Goal: Task Accomplishment & Management: Use online tool/utility

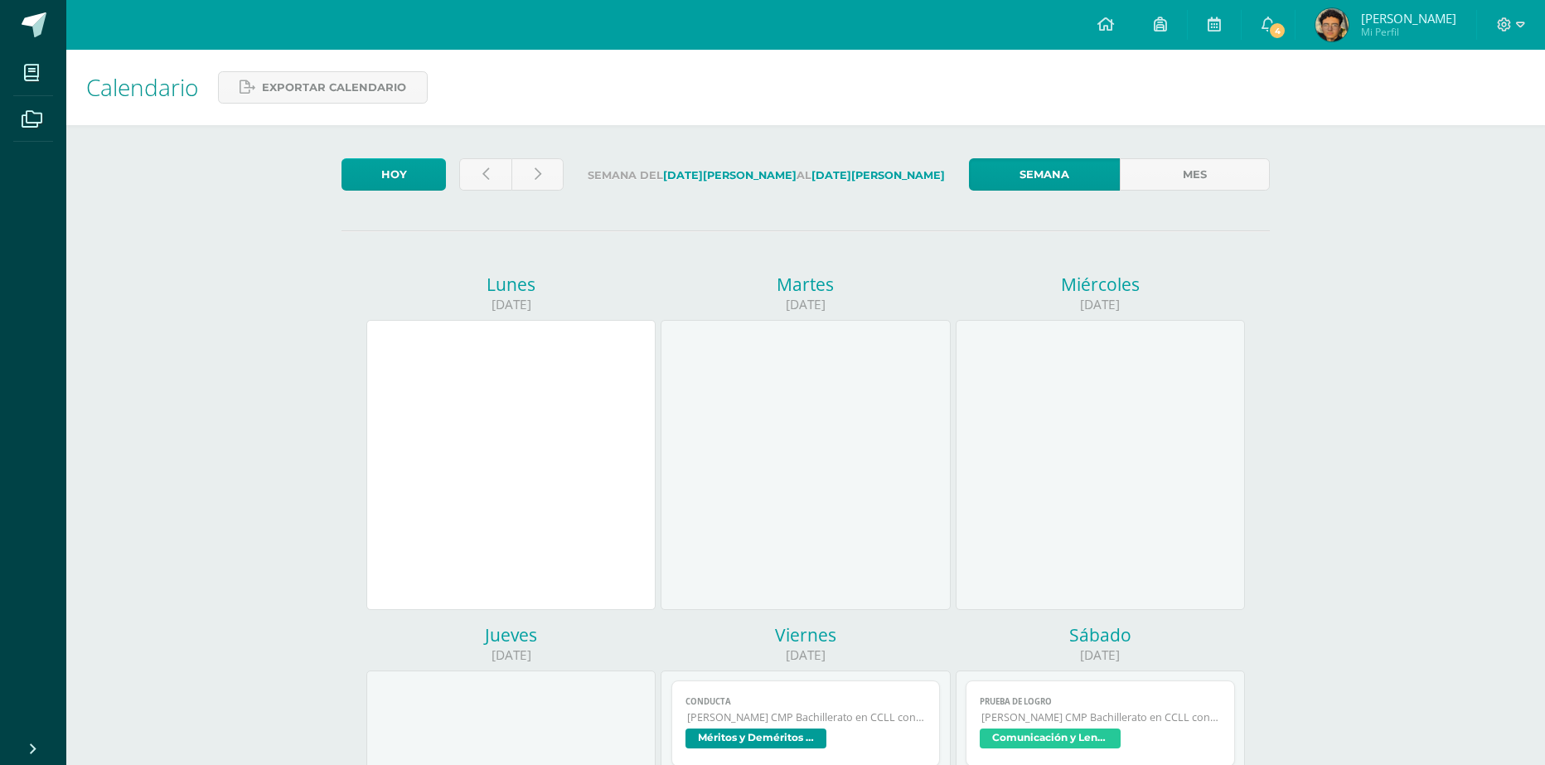
scroll to position [332, 0]
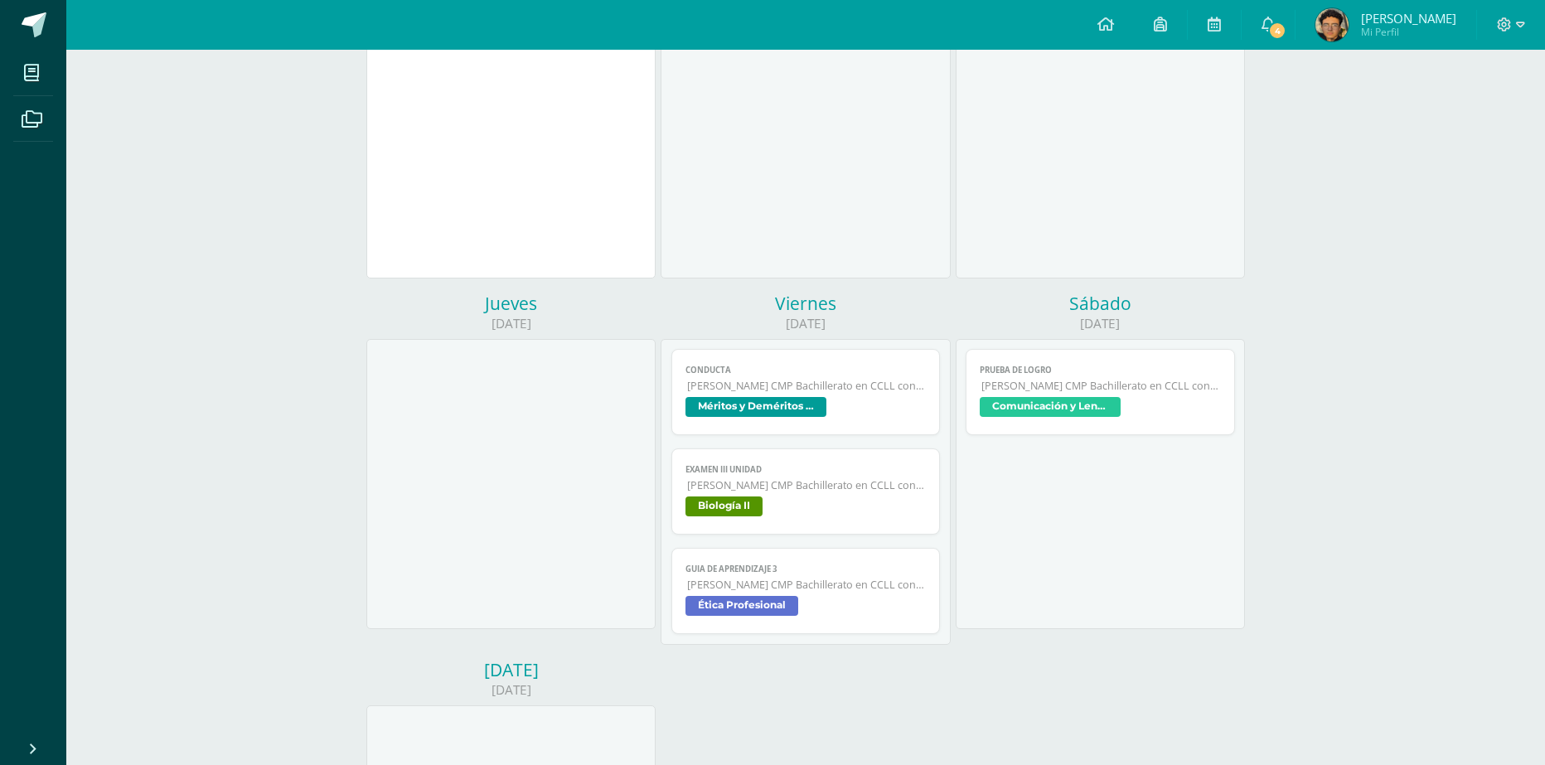
click at [821, 589] on span "[PERSON_NAME] CMP Bachillerato en CCLL con Orientación en Computación" at bounding box center [807, 585] width 240 height 14
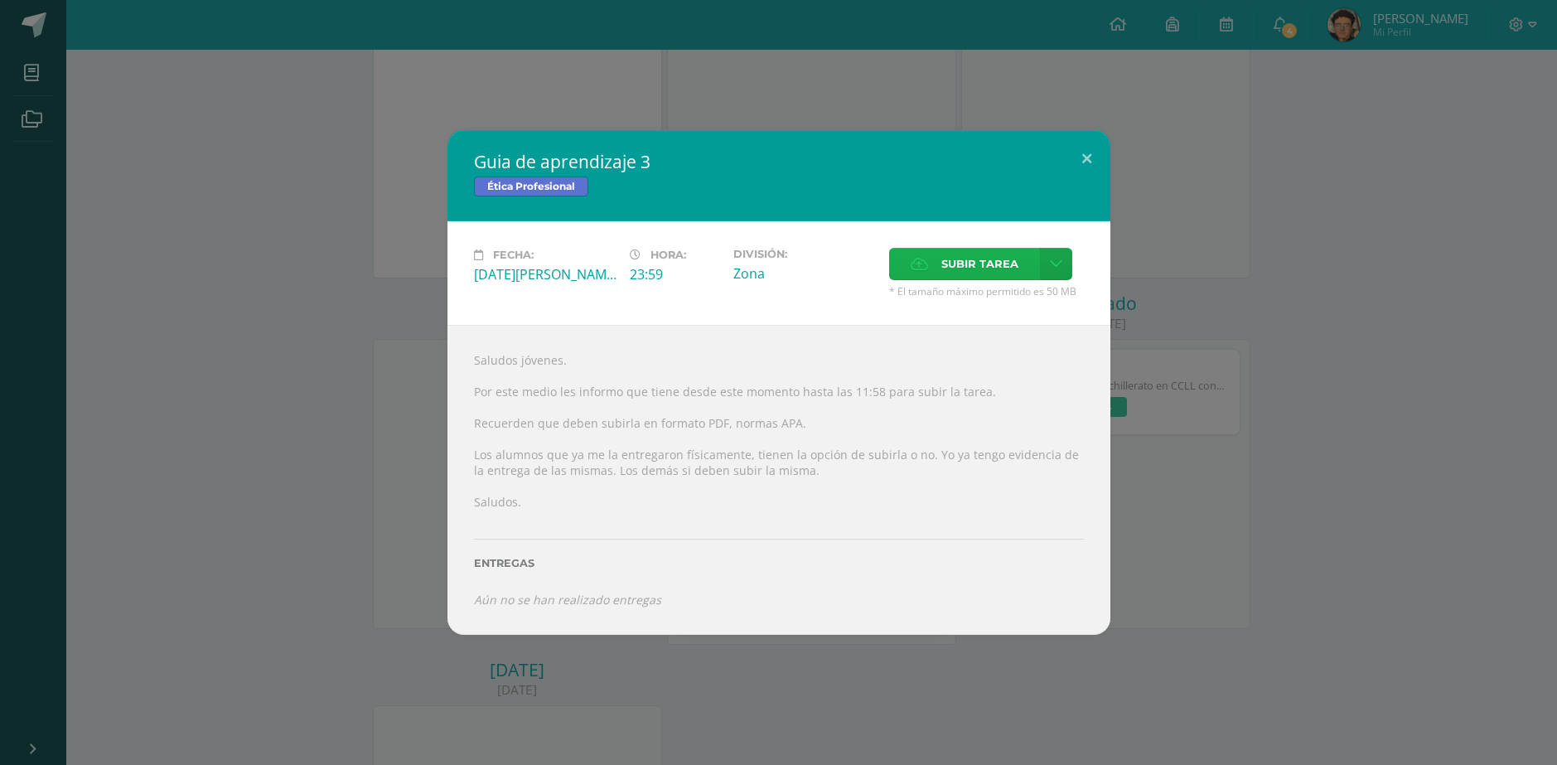
click at [953, 271] on span "Subir tarea" at bounding box center [980, 264] width 77 height 31
click at [0, 0] on input "Subir tarea" at bounding box center [0, 0] width 0 height 0
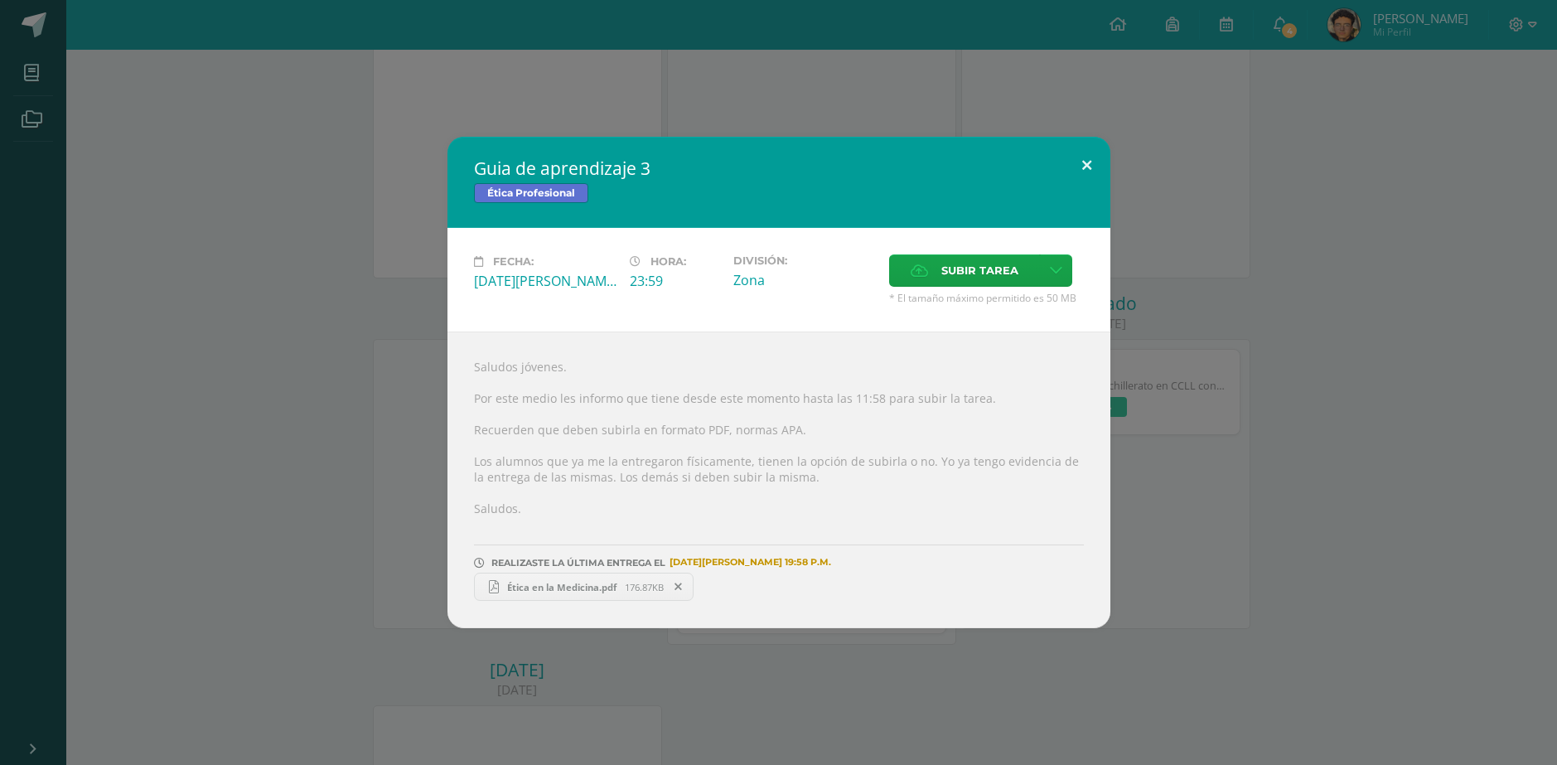
click at [1087, 165] on button at bounding box center [1086, 165] width 47 height 56
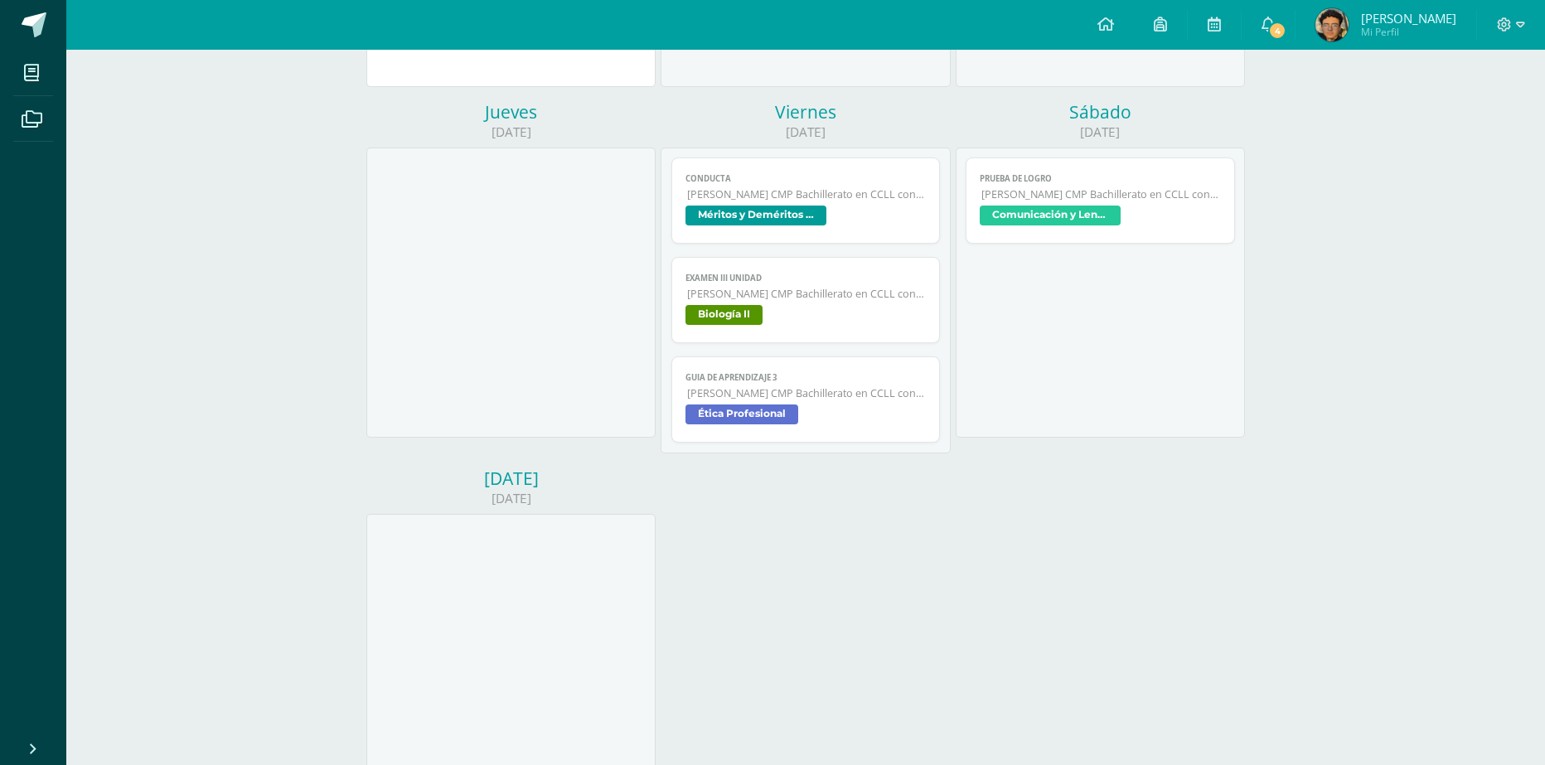
scroll to position [633, 0]
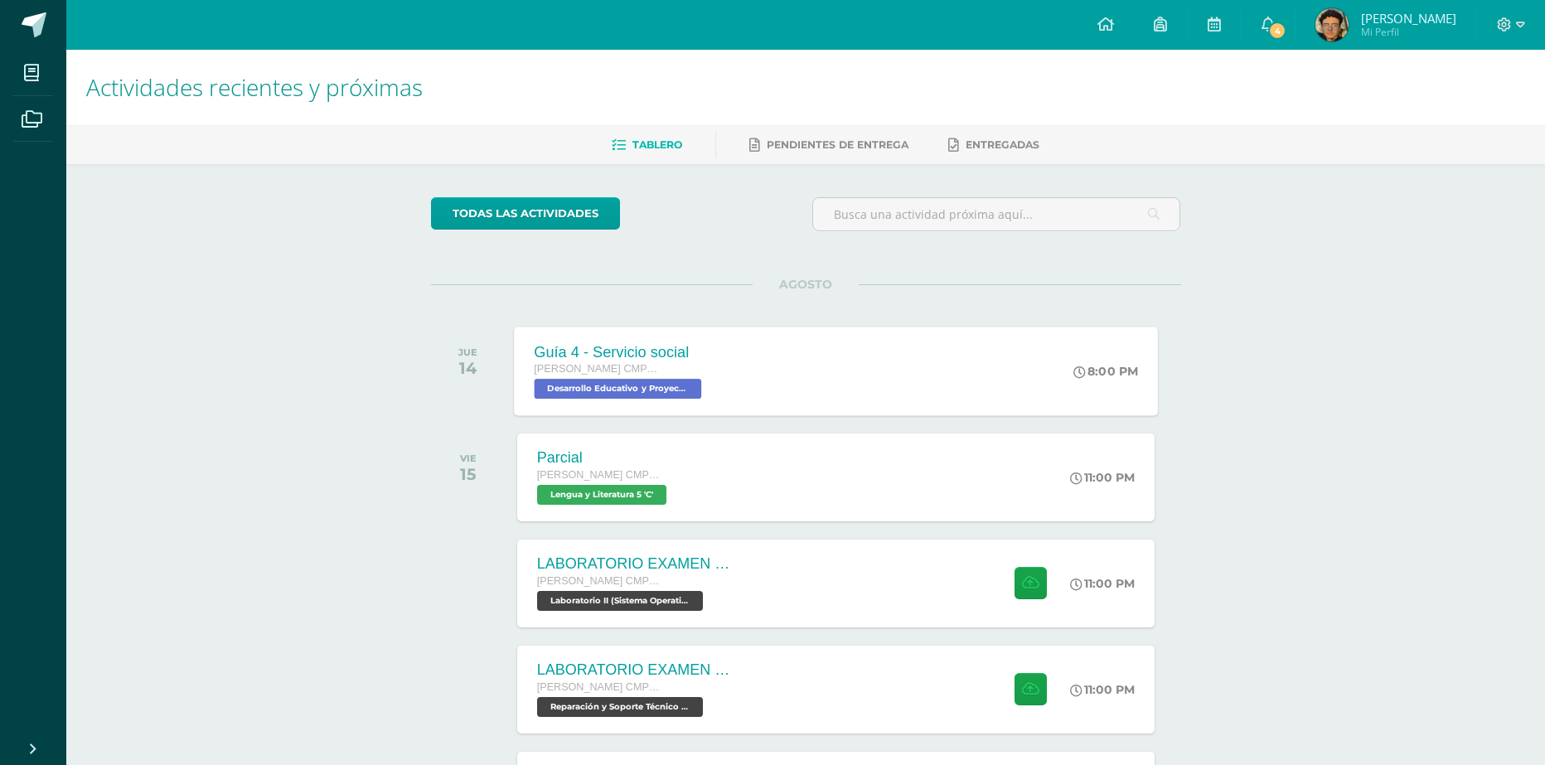
click at [789, 376] on div "Guía 4 - Servicio social Quinto Bachillerato CMP Bachillerato en CCLL con Orien…" at bounding box center [836, 371] width 644 height 89
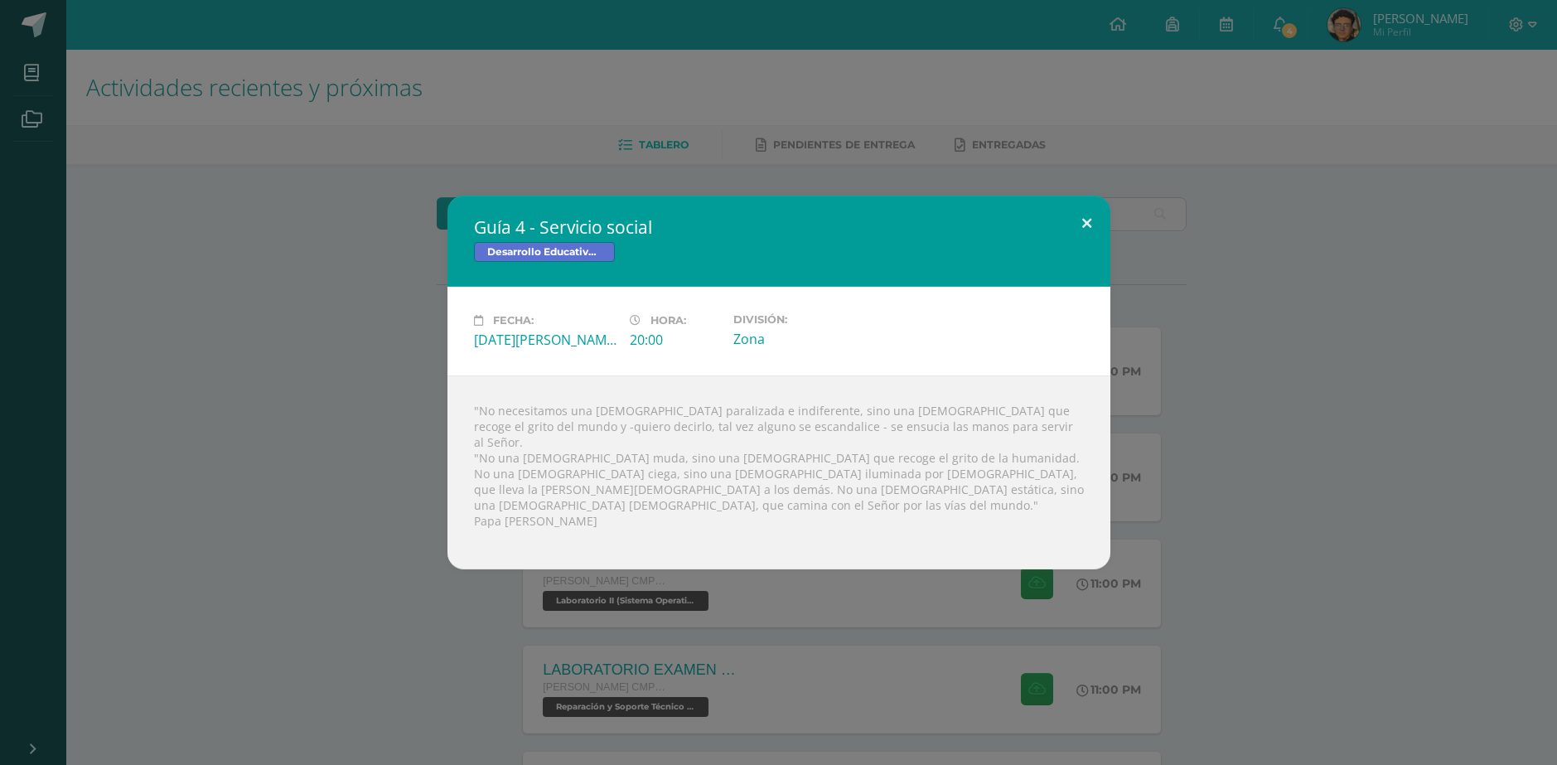
click at [1083, 240] on button at bounding box center [1086, 224] width 47 height 56
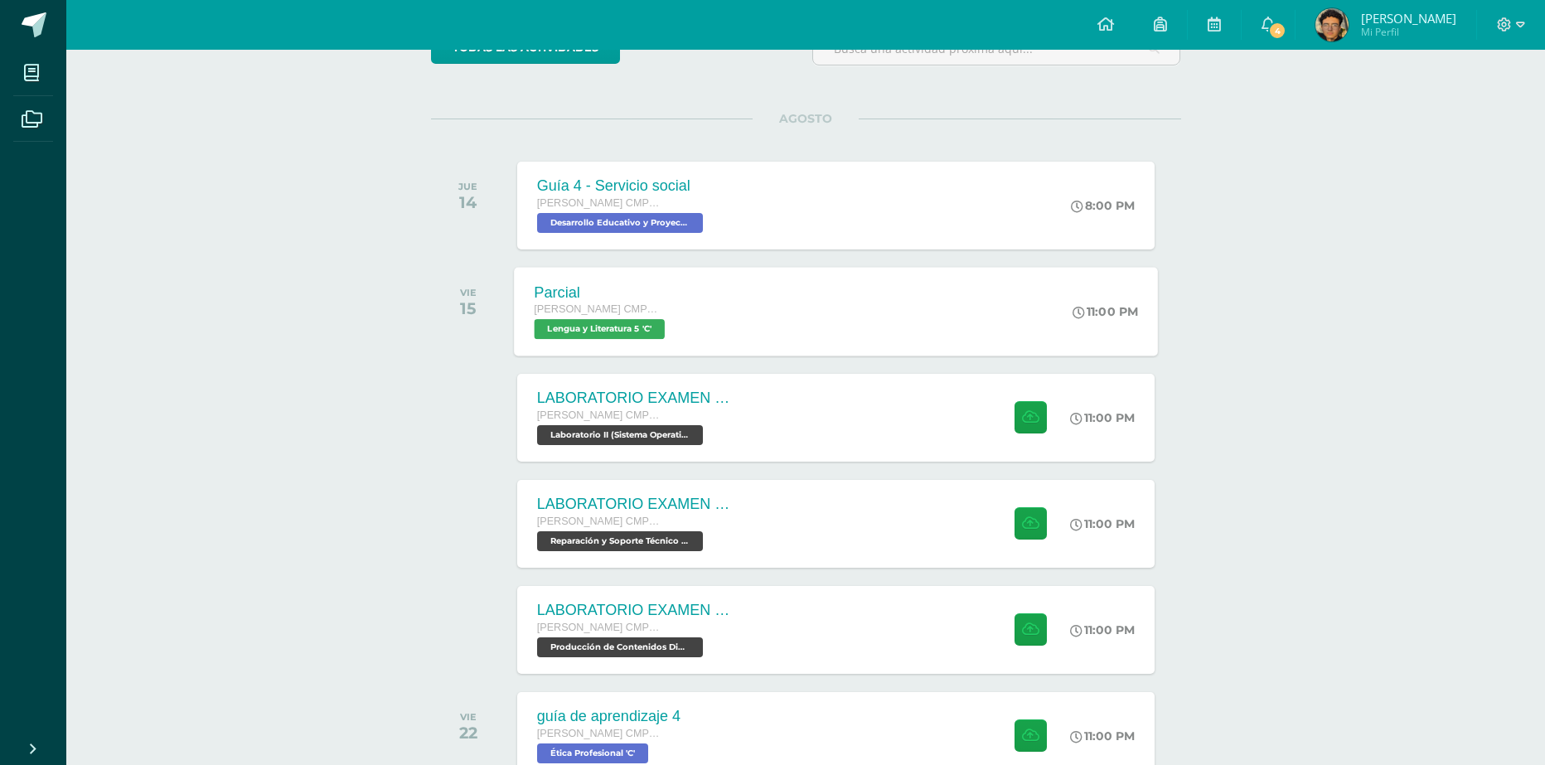
scroll to position [275, 0]
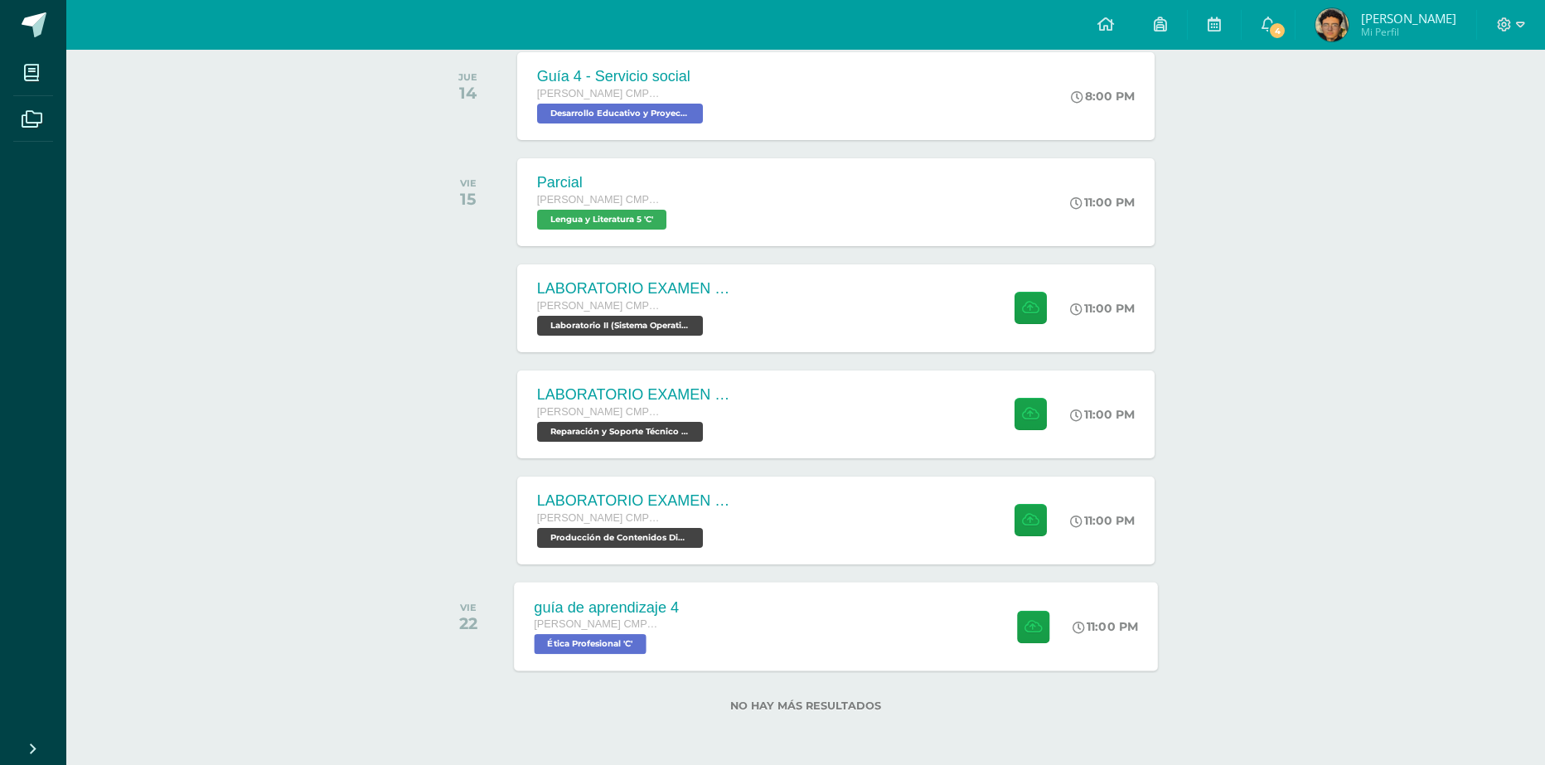
click at [827, 634] on div "guía de aprendizaje 4 Quinto Bachillerato CMP Bachillerato en CCLL con Orientac…" at bounding box center [836, 626] width 644 height 89
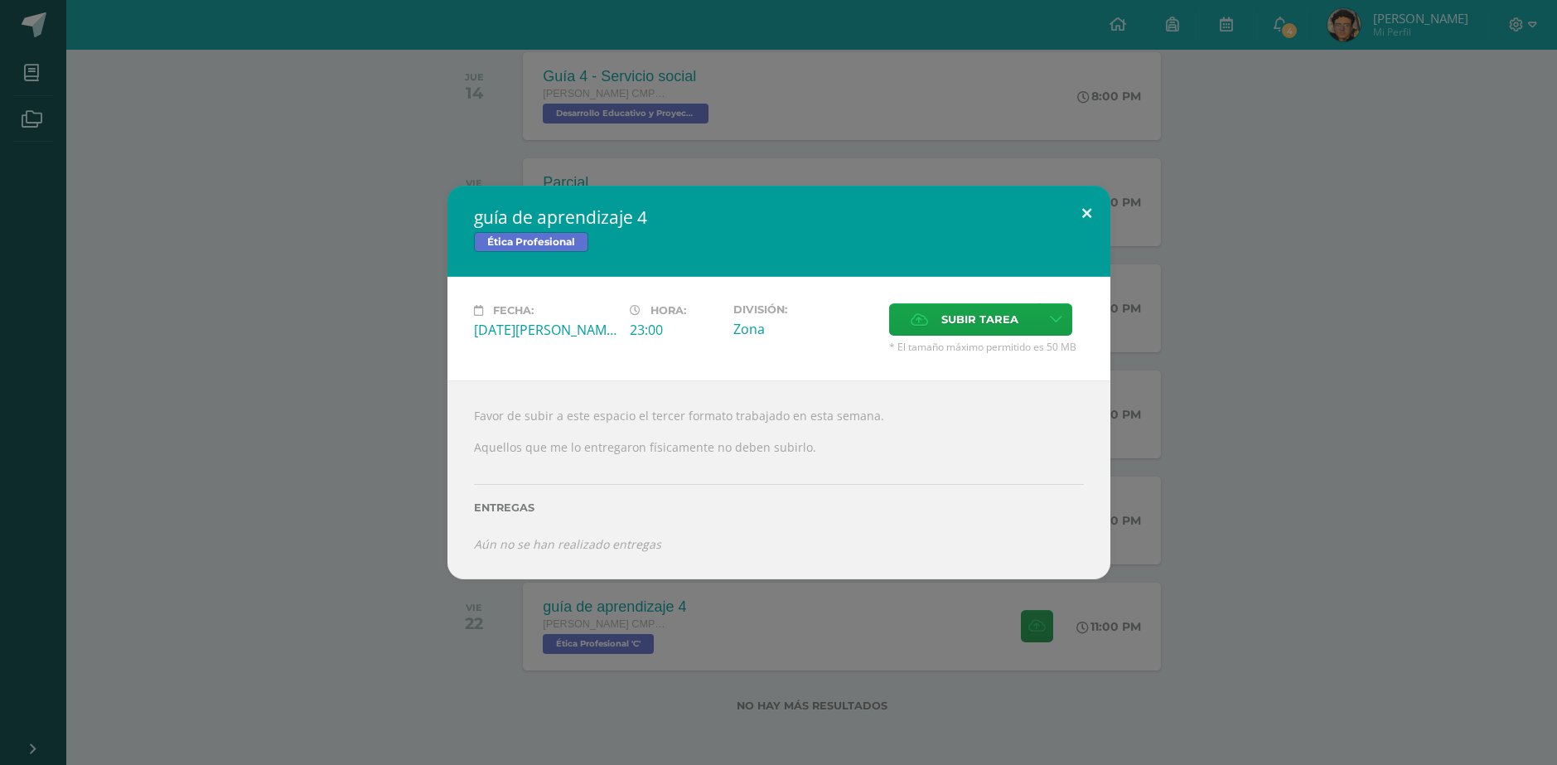
click at [1087, 217] on button at bounding box center [1086, 214] width 47 height 56
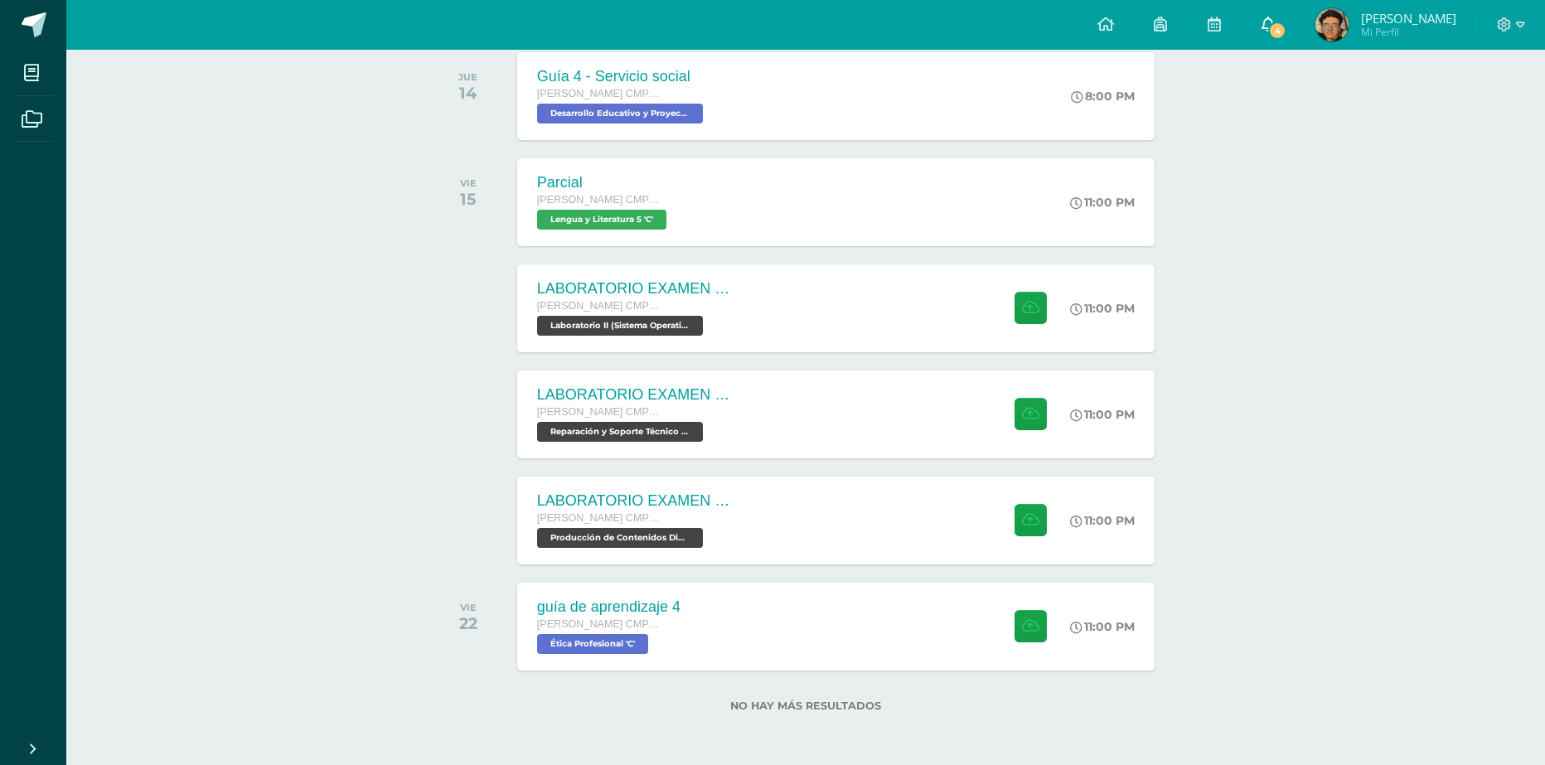
click at [1267, 34] on link "4" at bounding box center [1268, 25] width 53 height 50
click at [1291, 449] on div "Actividades recientes y próximas Tablero Pendientes de entrega Entregadas todas…" at bounding box center [805, 270] width 1479 height 990
